Goal: Task Accomplishment & Management: Use online tool/utility

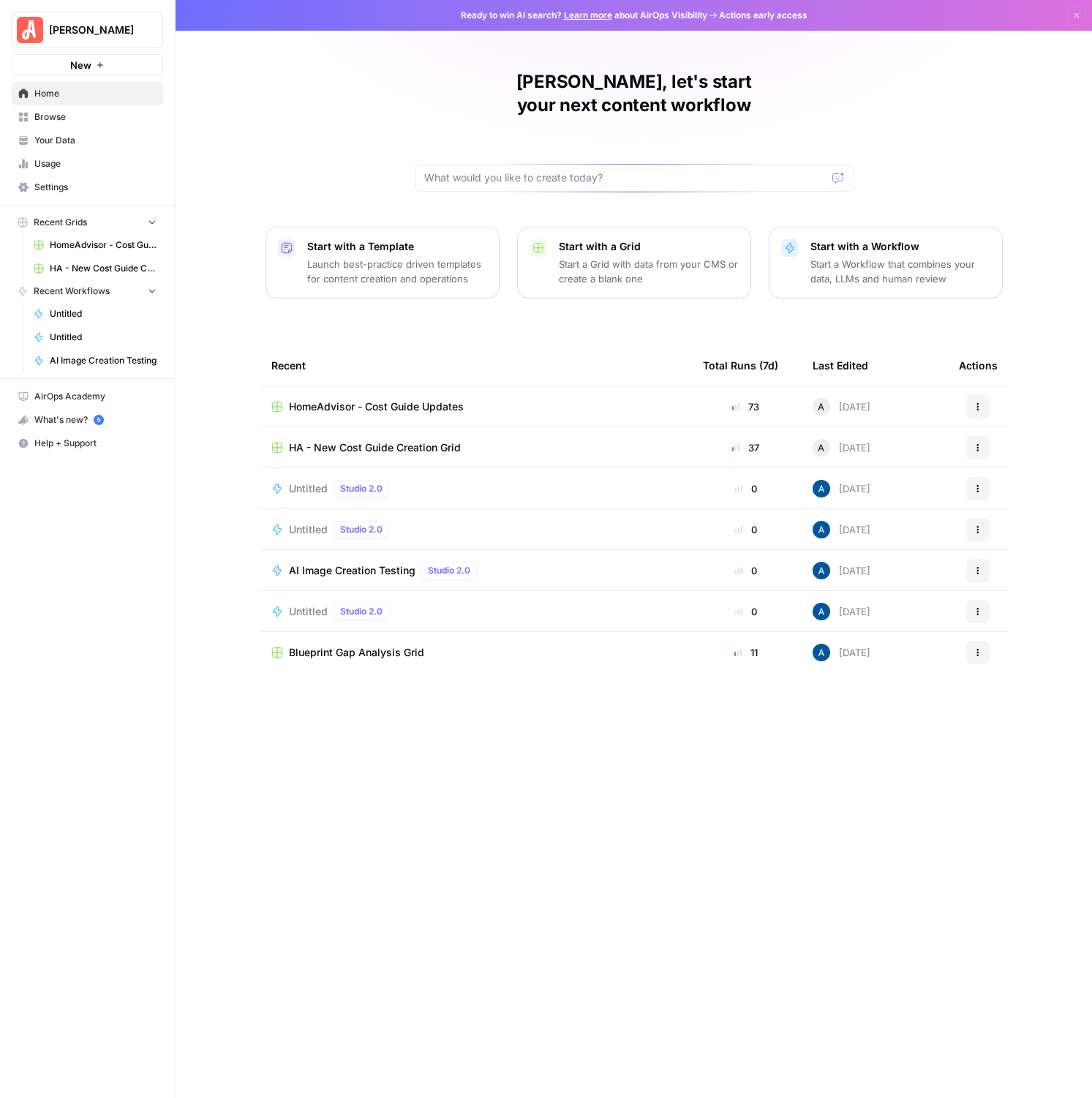
click at [332, 399] on span "HomeAdvisor - Cost Guide Updates" at bounding box center [376, 406] width 174 height 14
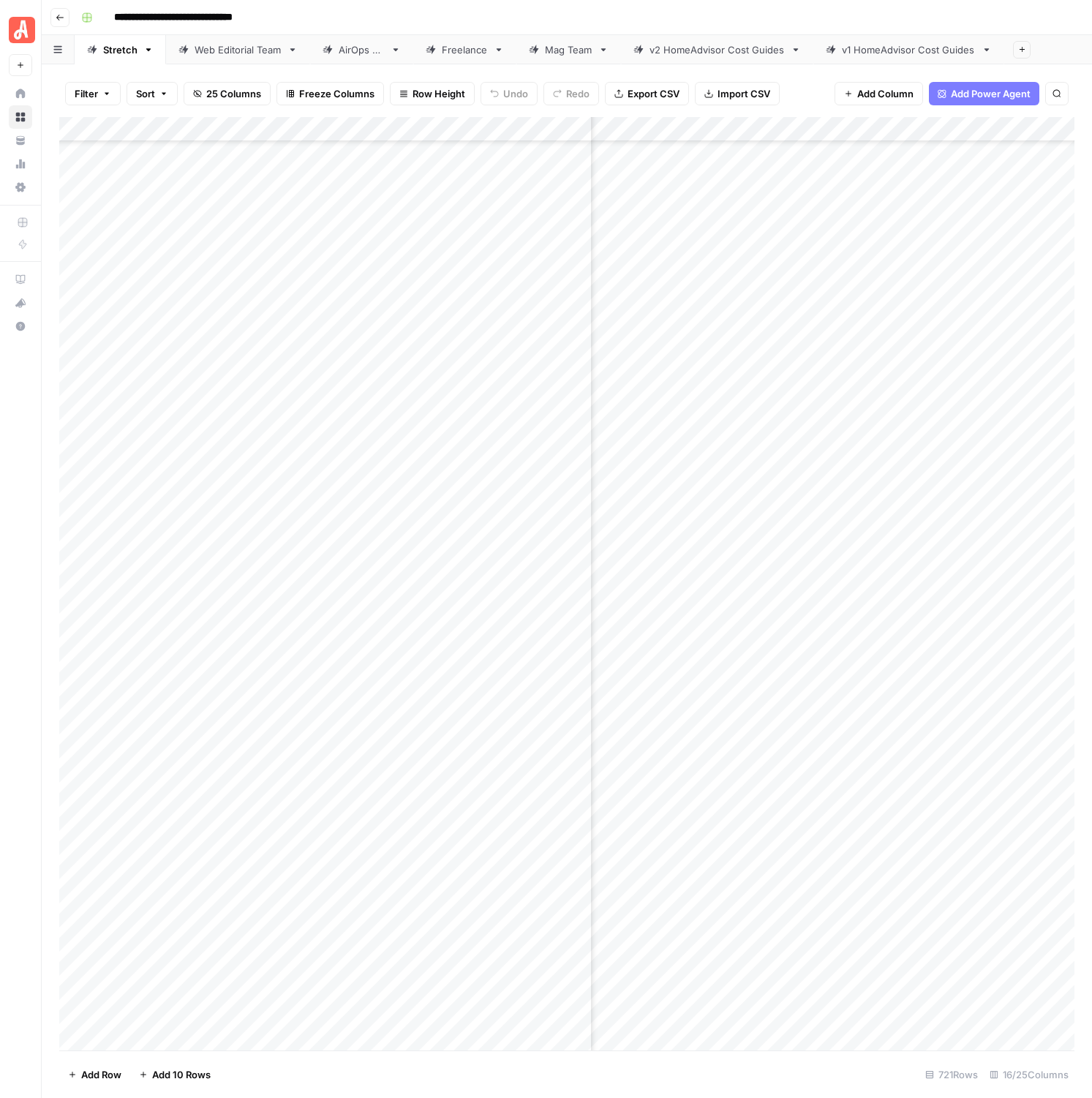
scroll to position [16661, 2410]
click at [840, 597] on div "Add Column" at bounding box center [566, 583] width 1015 height 933
